Goal: Use online tool/utility: Utilize a website feature to perform a specific function

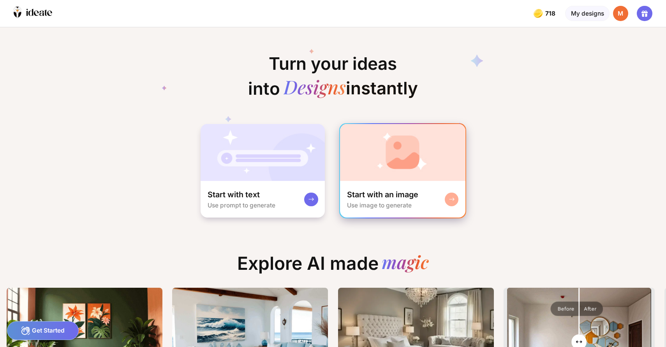
click at [410, 161] on img at bounding box center [402, 152] width 125 height 57
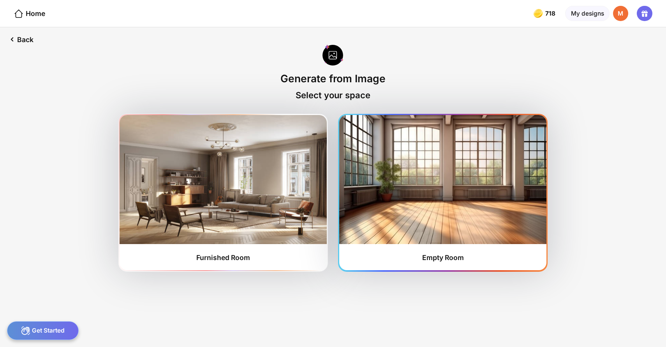
click at [417, 192] on img at bounding box center [442, 179] width 207 height 129
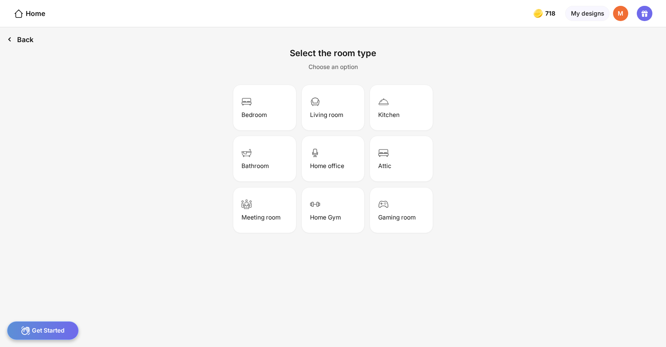
click at [23, 39] on div "Back" at bounding box center [20, 39] width 41 height 24
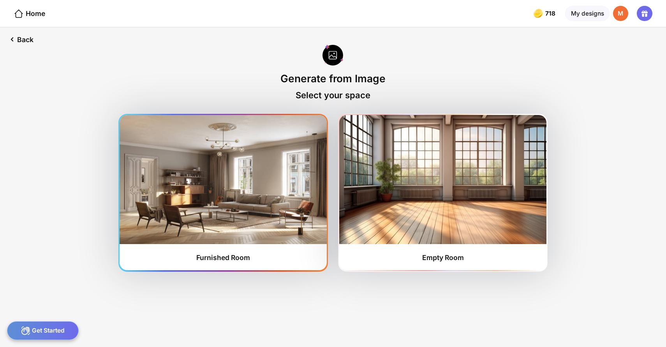
click at [225, 201] on img at bounding box center [223, 179] width 207 height 129
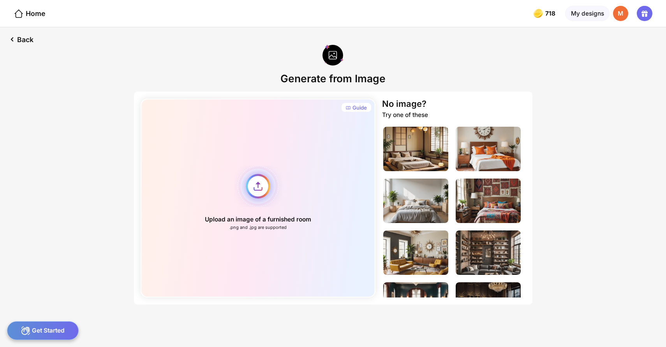
click at [257, 189] on div "Upload an image of a furnished room .png and .jpg are supported" at bounding box center [258, 198] width 235 height 199
click at [590, 10] on div "My designs" at bounding box center [587, 14] width 44 height 16
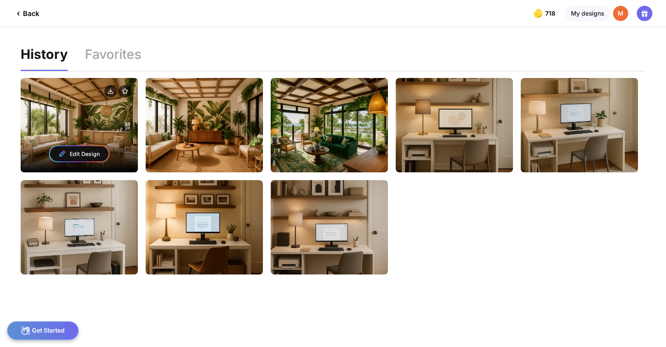
click at [88, 151] on div "Edit Design" at bounding box center [79, 153] width 59 height 15
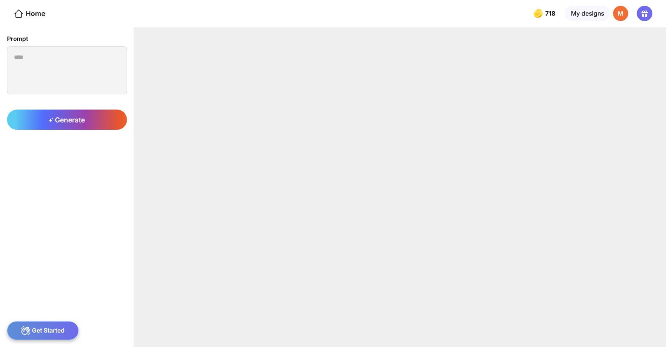
type textarea "**********"
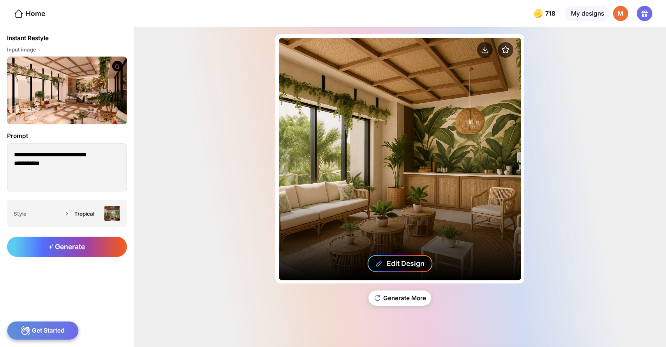
click at [411, 260] on div "Edit Design" at bounding box center [406, 263] width 38 height 8
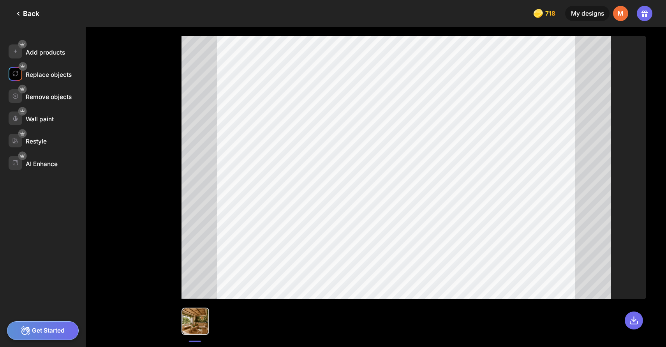
click at [41, 74] on div "Replace objects" at bounding box center [49, 74] width 46 height 7
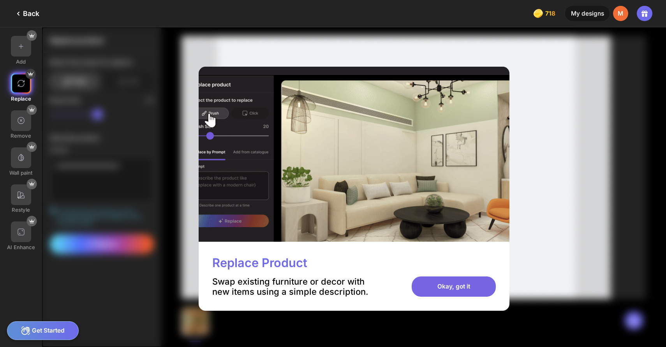
click at [461, 287] on div "Okay, got it" at bounding box center [454, 286] width 84 height 21
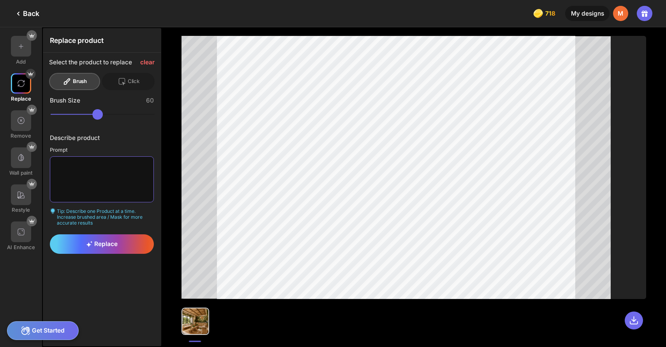
click at [89, 166] on textarea at bounding box center [102, 179] width 104 height 46
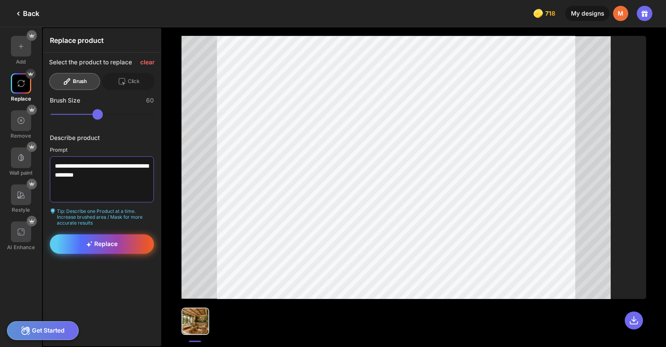
type textarea "**********"
click at [106, 251] on div "Replace" at bounding box center [102, 243] width 104 height 19
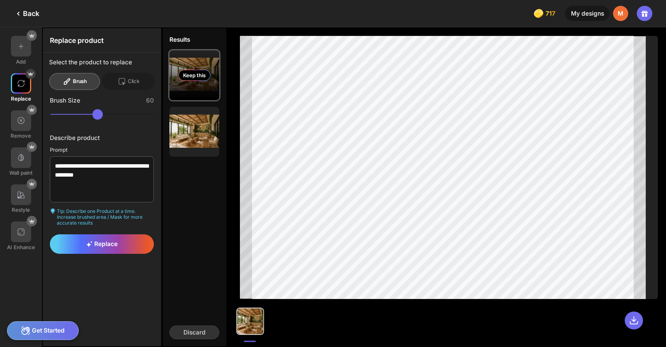
click at [175, 81] on div "Keep this" at bounding box center [195, 75] width 50 height 50
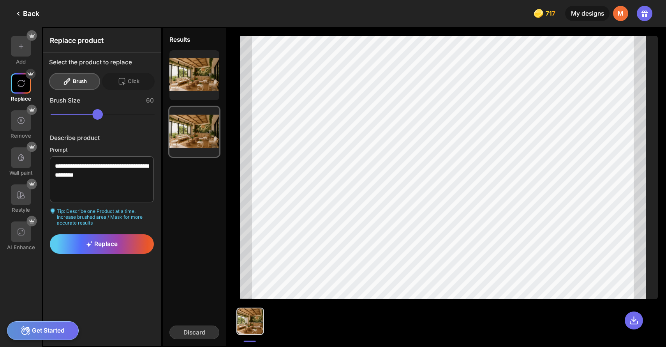
click at [28, 12] on div "Back" at bounding box center [27, 13] width 26 height 9
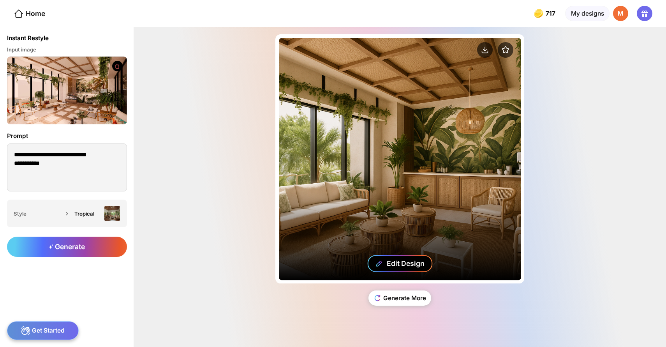
click at [404, 265] on div "Edit Design" at bounding box center [406, 263] width 38 height 8
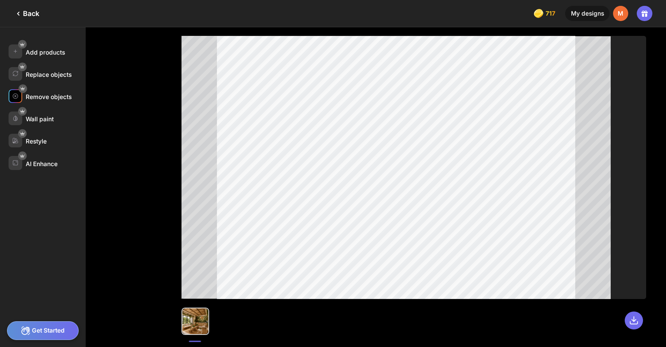
click at [50, 96] on div "Remove objects" at bounding box center [49, 96] width 46 height 7
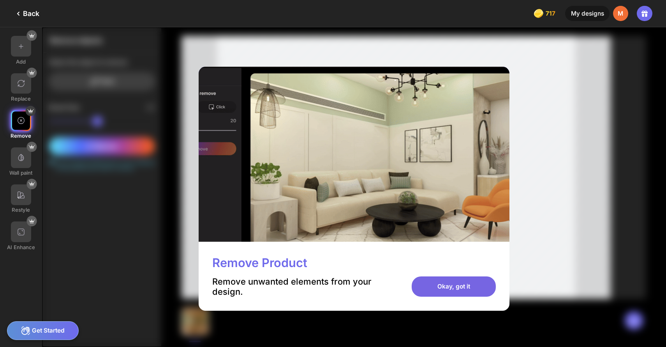
click at [443, 290] on div "Okay, got it" at bounding box center [454, 286] width 84 height 21
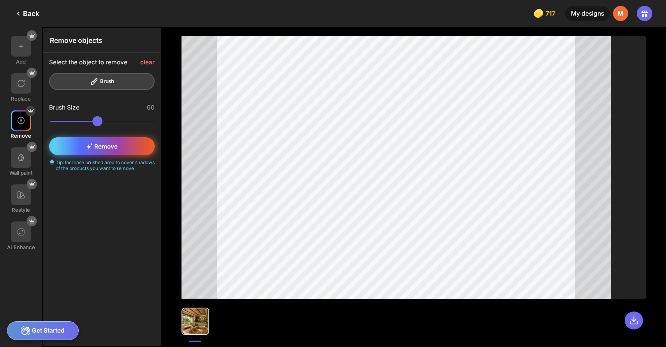
click at [105, 147] on span "Remove" at bounding box center [102, 146] width 32 height 7
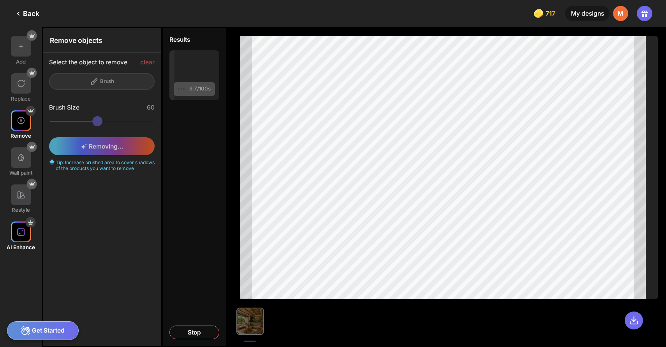
click at [17, 232] on img at bounding box center [21, 232] width 9 height 9
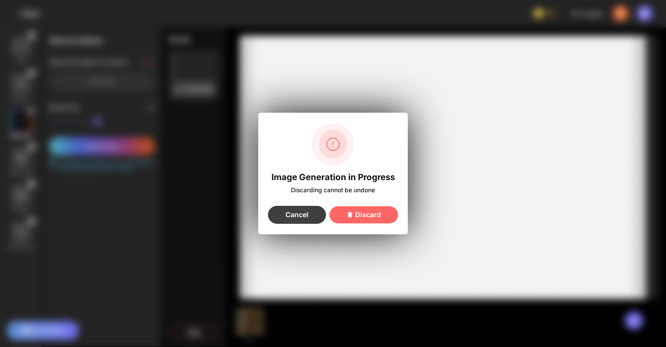
click at [290, 210] on div "Cancel" at bounding box center [297, 215] width 58 height 18
